Goal: Information Seeking & Learning: Learn about a topic

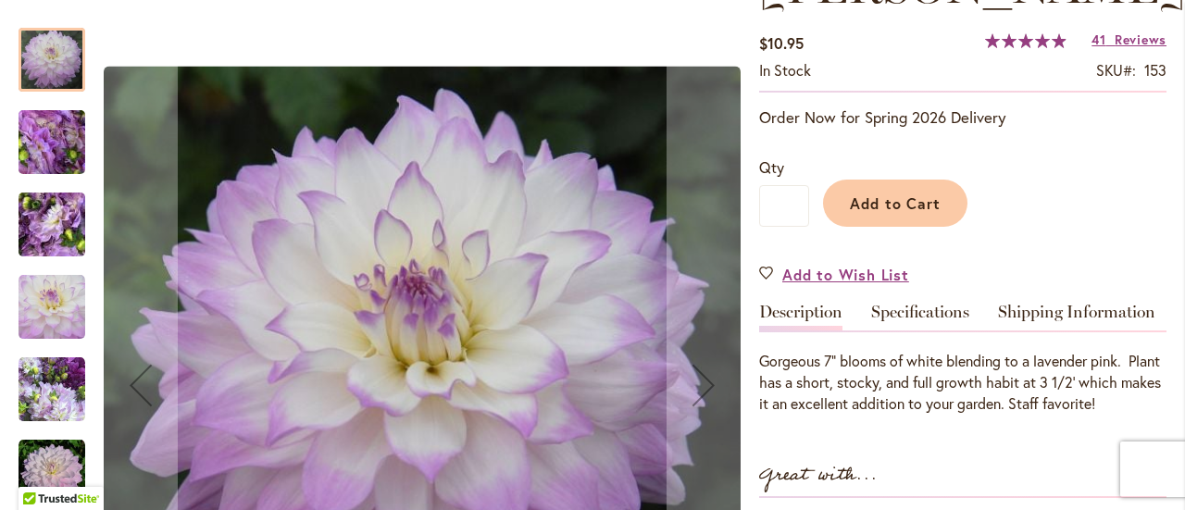
scroll to position [369, 0]
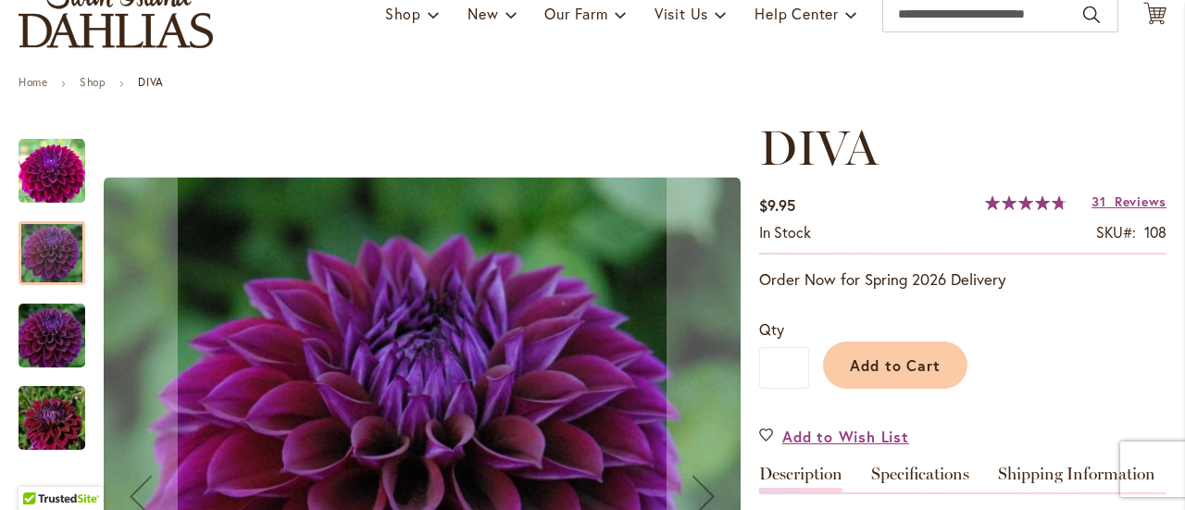
scroll to position [138, 0]
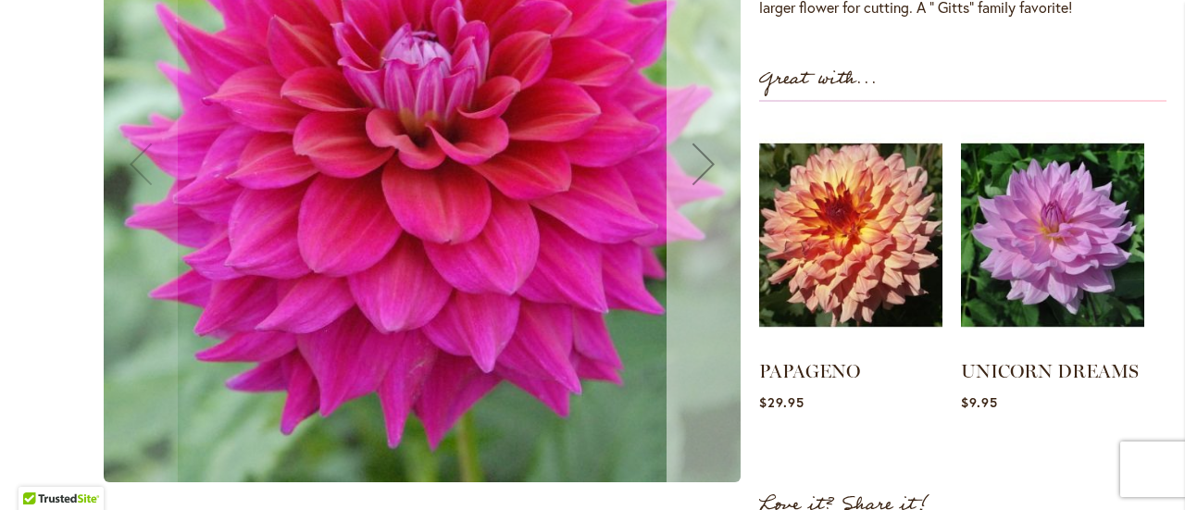
scroll to position [702, 0]
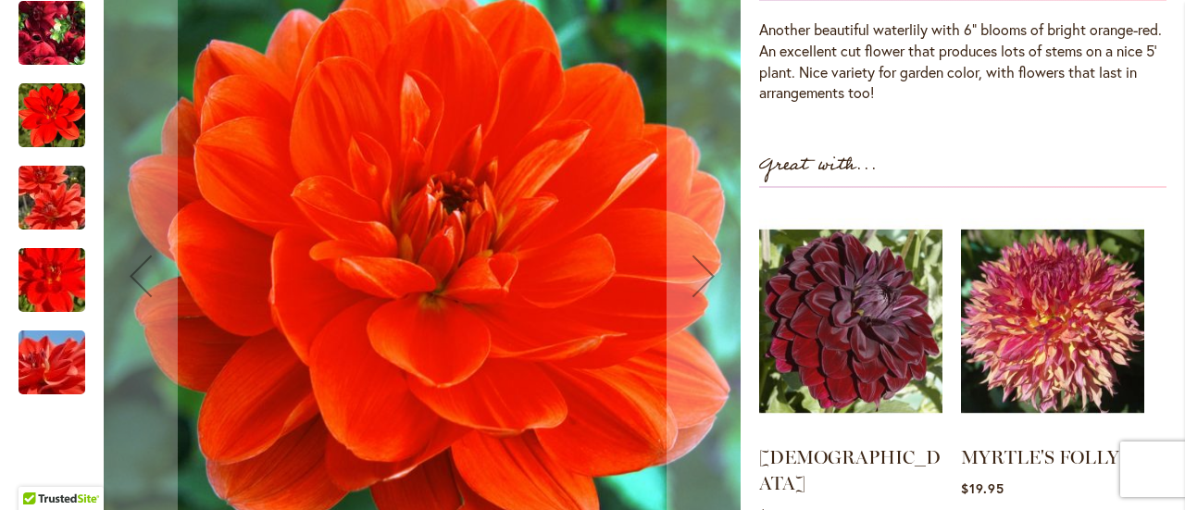
scroll to position [709, 0]
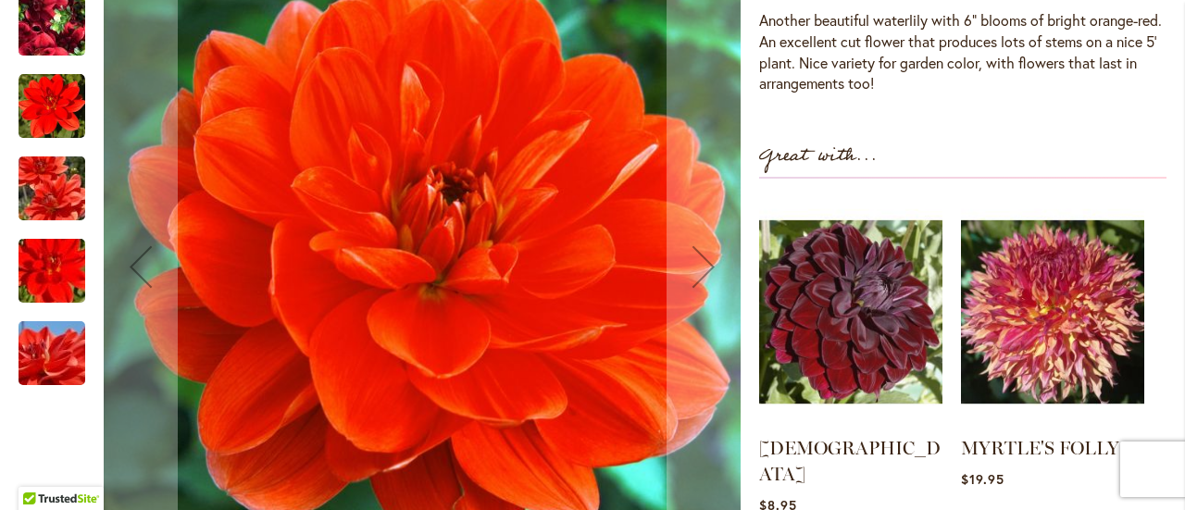
click at [37, 389] on img "PATRICIA ANN'S SUNSET" at bounding box center [51, 352] width 133 height 89
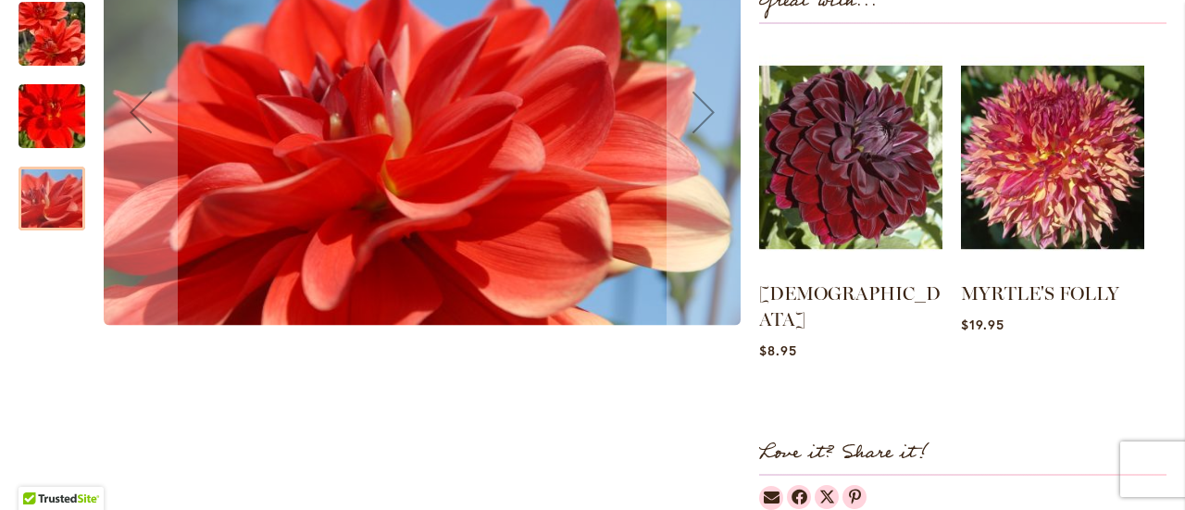
scroll to position [865, 0]
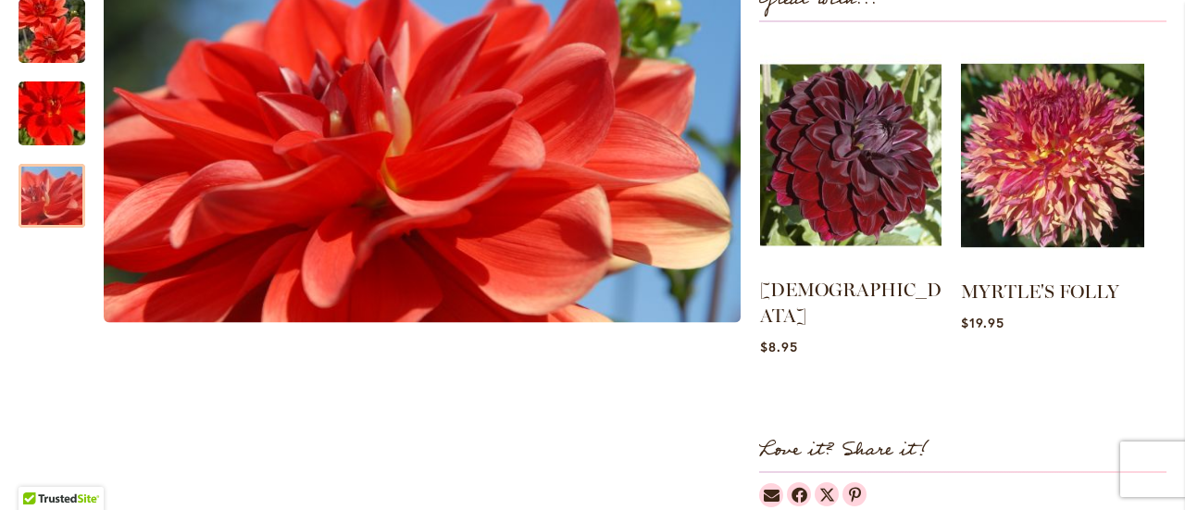
click at [862, 158] on img at bounding box center [850, 155] width 181 height 227
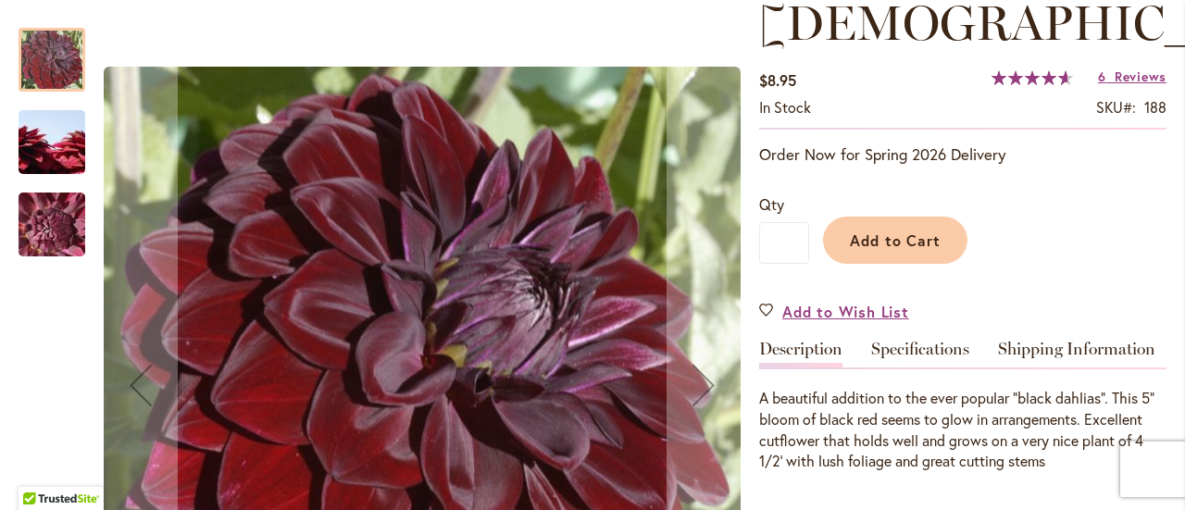
scroll to position [274, 0]
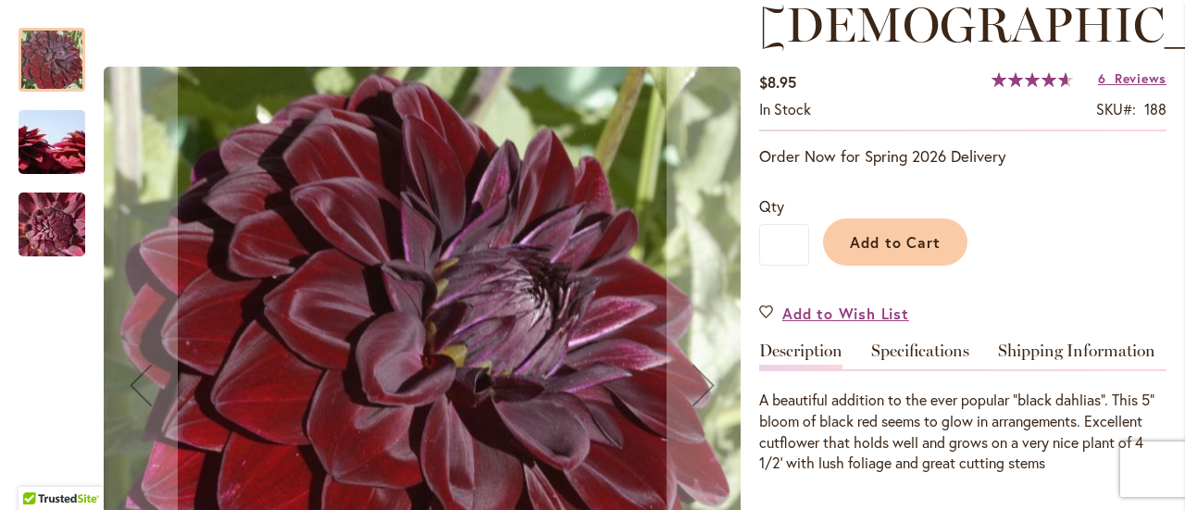
click at [56, 238] on img "VOODOO" at bounding box center [51, 225] width 133 height 100
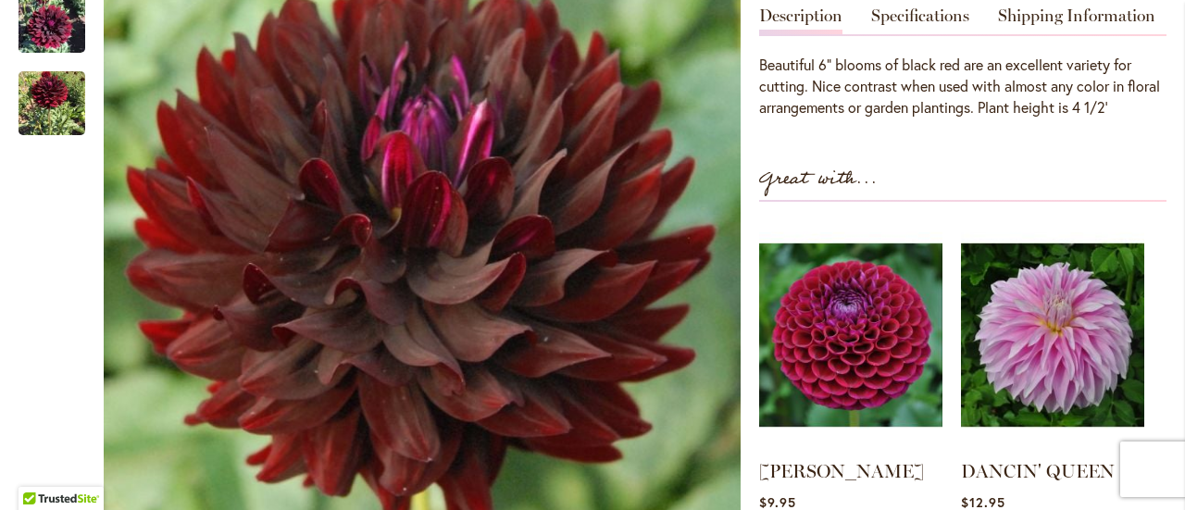
scroll to position [652, 0]
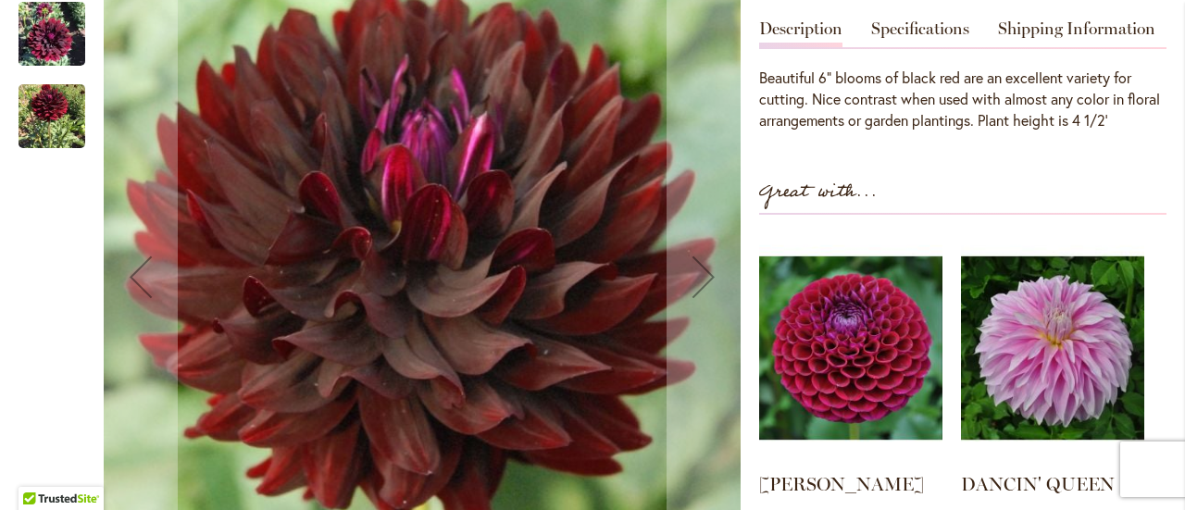
click at [50, 78] on img "HOLLYHILL BLACK BEAUTY" at bounding box center [52, 33] width 67 height 89
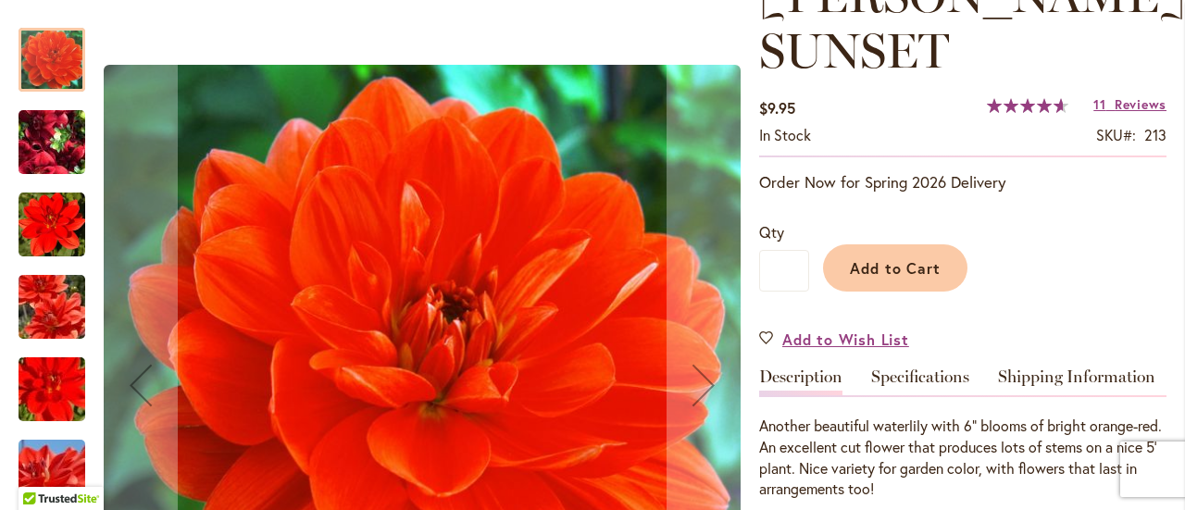
scroll to position [311, 0]
